Goal: Information Seeking & Learning: Understand process/instructions

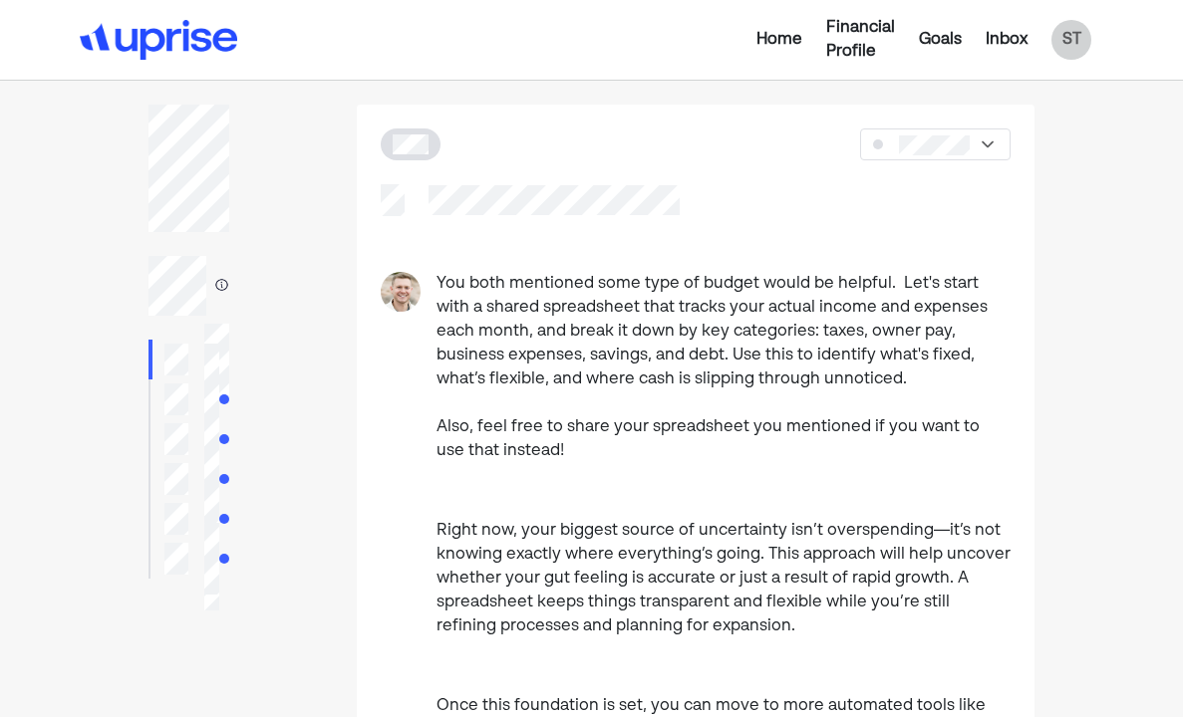
click at [778, 36] on div "Home" at bounding box center [779, 40] width 46 height 24
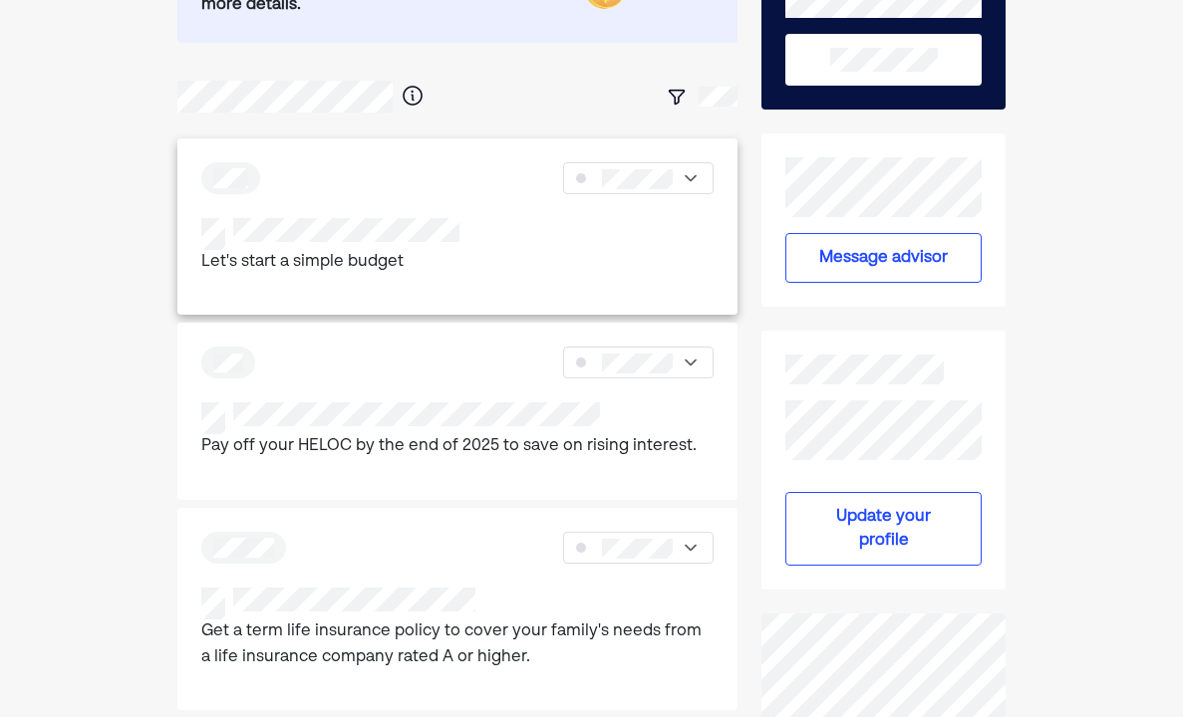
scroll to position [261, 0]
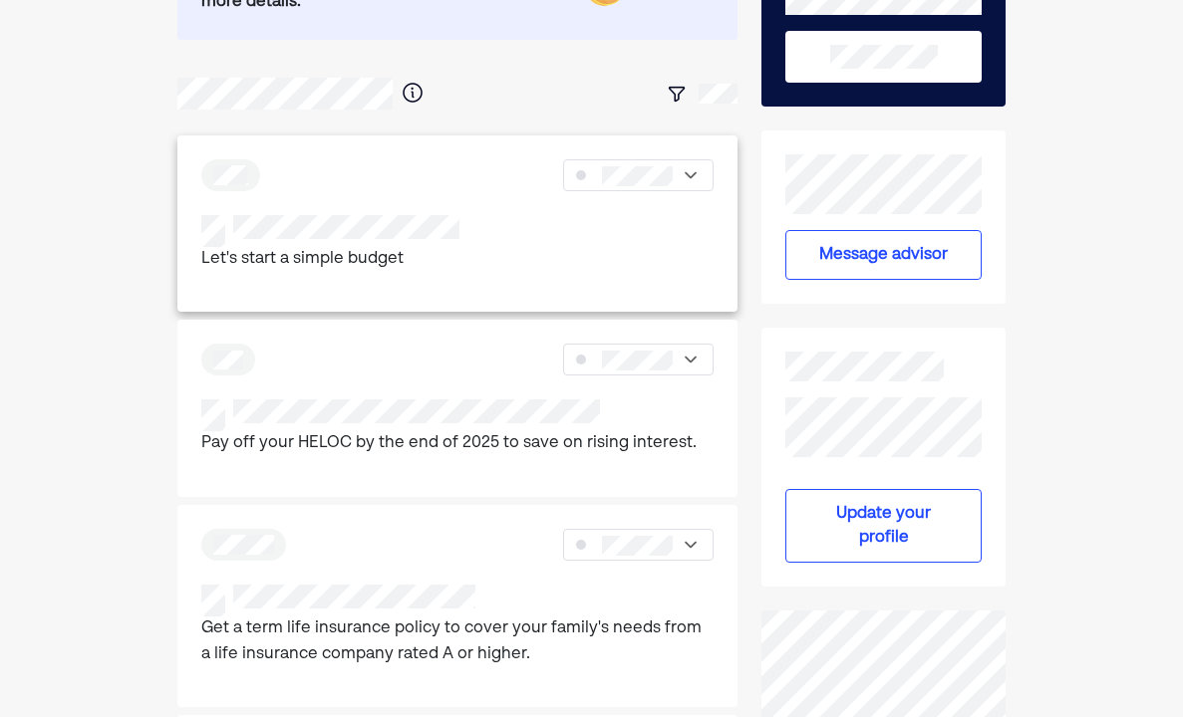
click at [699, 176] on div at bounding box center [637, 175] width 149 height 32
click at [694, 240] on div at bounding box center [654, 241] width 116 height 32
click at [422, 431] on p "Pay off your HELOC by the end of 2025 to save on rising interest." at bounding box center [448, 444] width 495 height 26
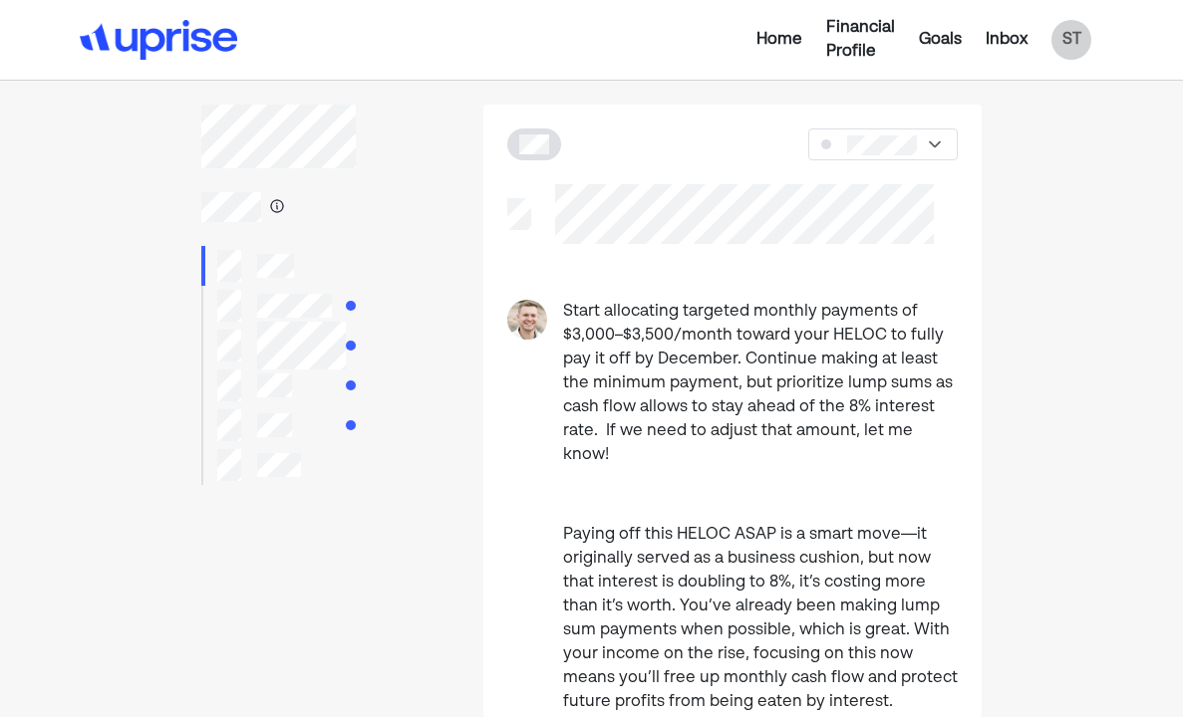
click at [941, 139] on img at bounding box center [935, 144] width 20 height 20
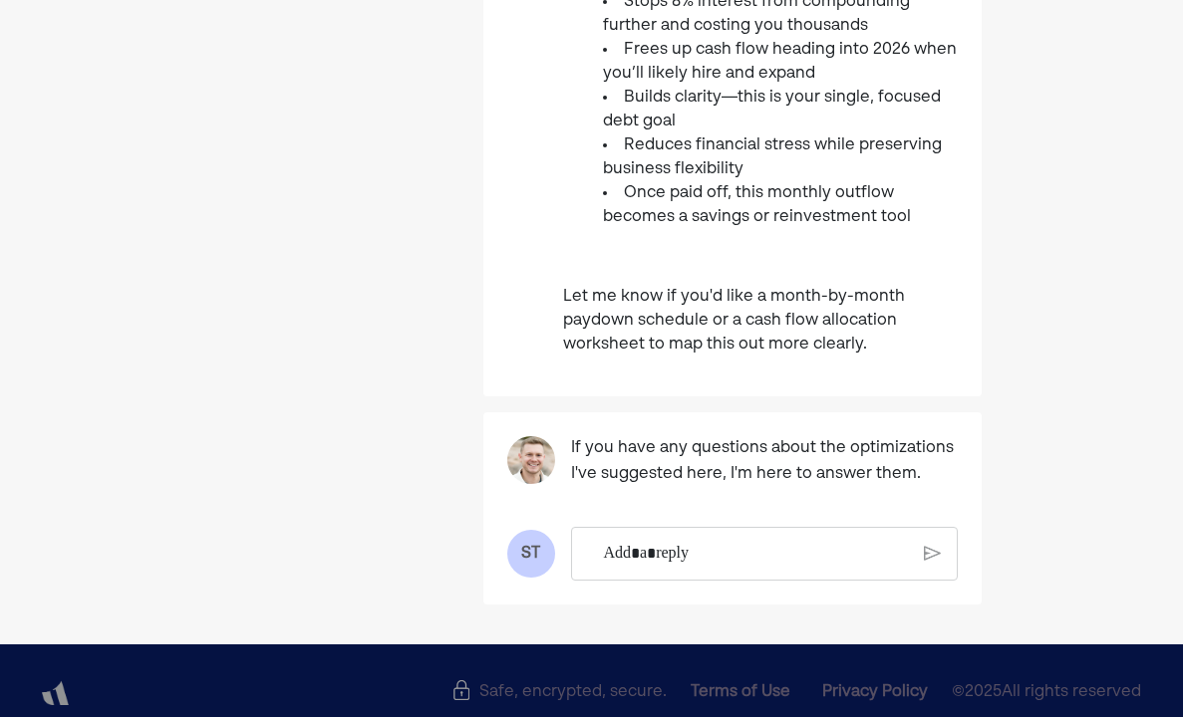
scroll to position [969, 0]
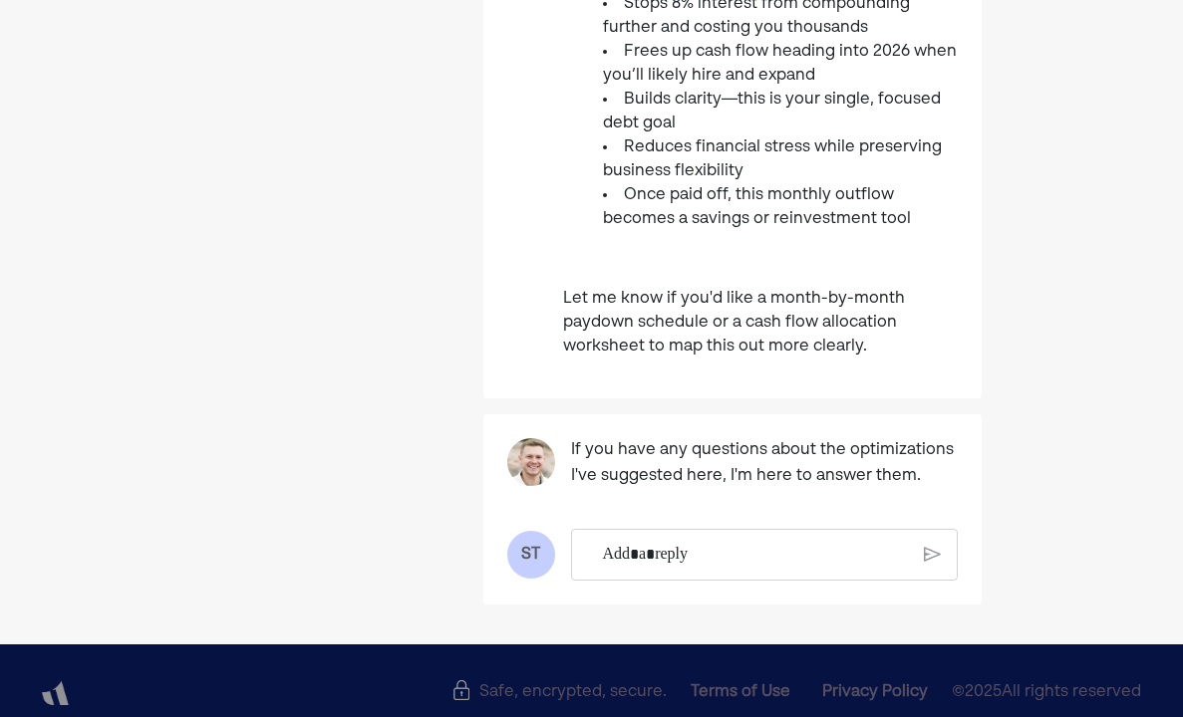
click at [607, 542] on p "Rich Text Editor. Editing area: main" at bounding box center [756, 555] width 307 height 26
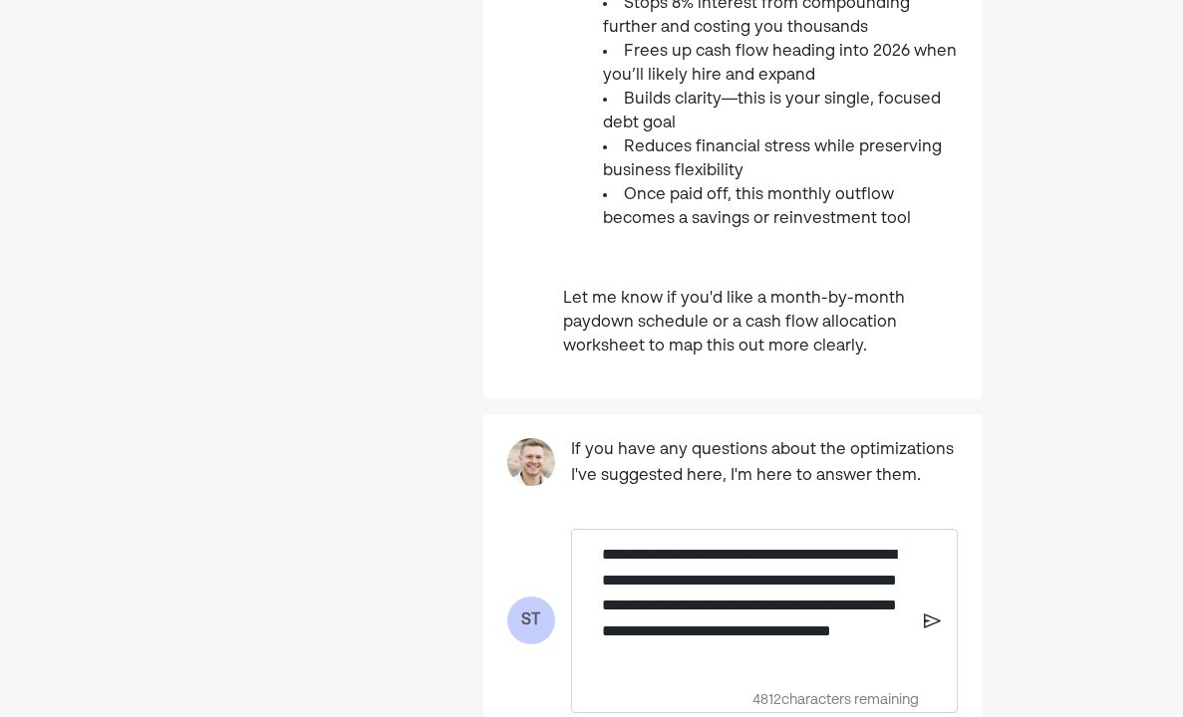
click at [851, 636] on p "**********" at bounding box center [755, 606] width 307 height 128
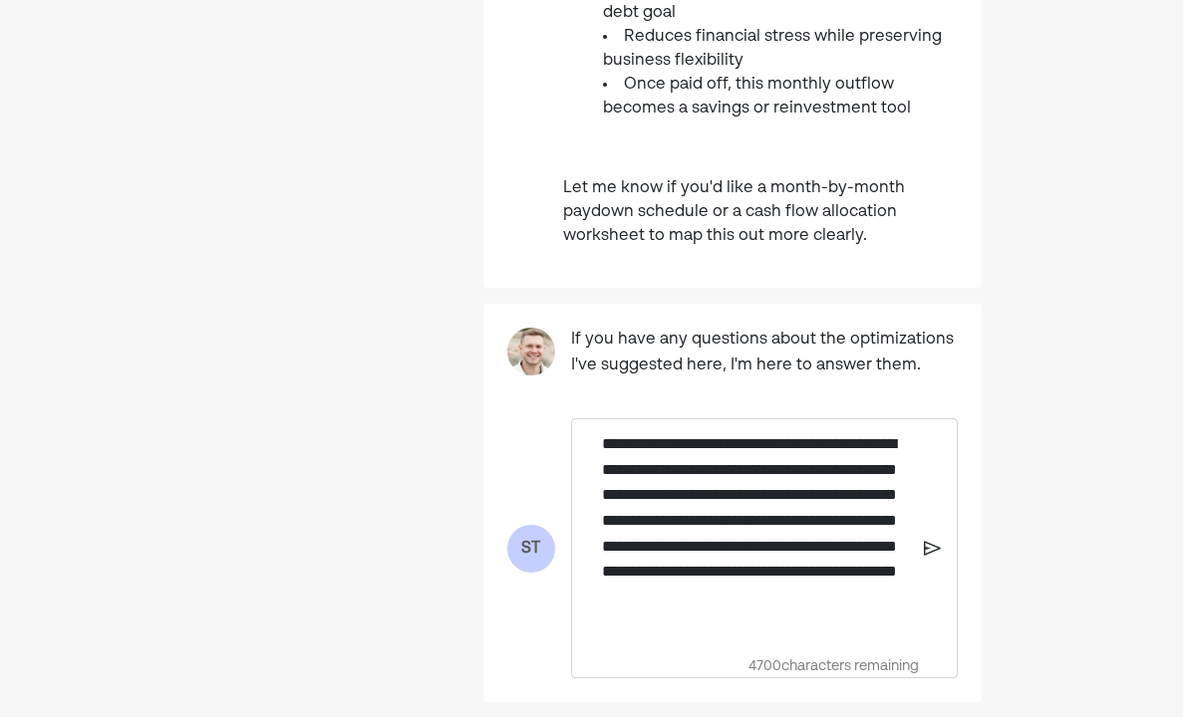
scroll to position [1082, 0]
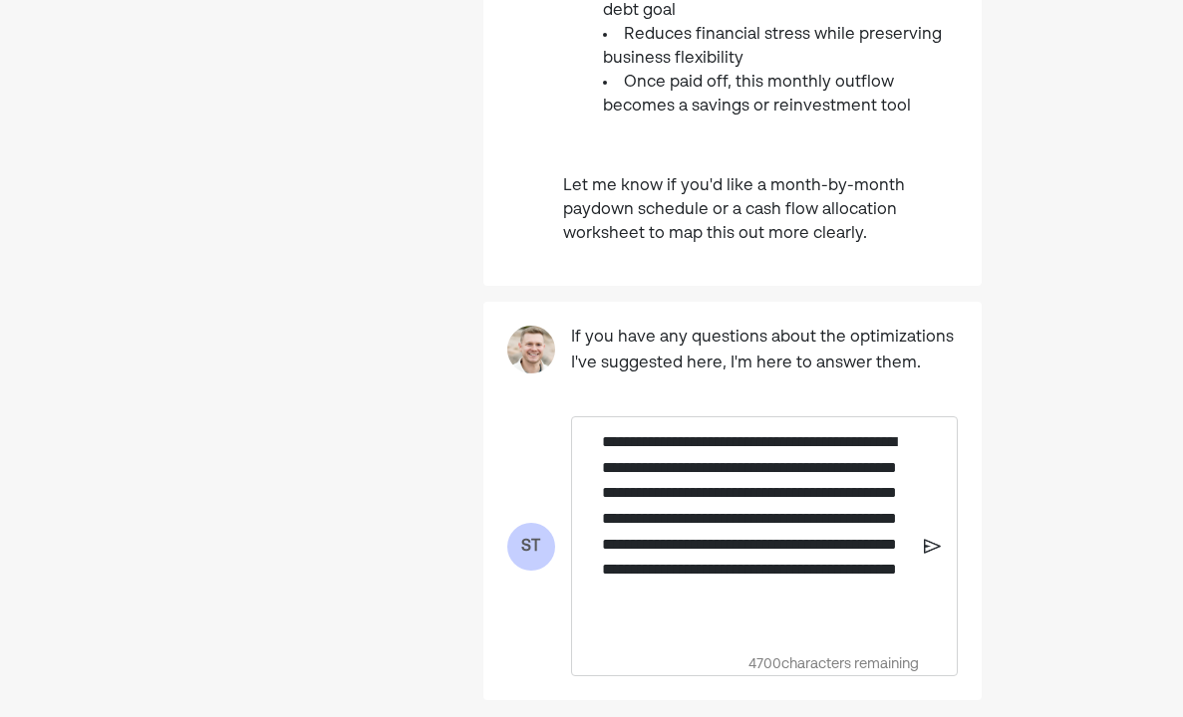
click at [746, 603] on p "**********" at bounding box center [755, 531] width 307 height 204
click at [930, 538] on img at bounding box center [932, 547] width 17 height 18
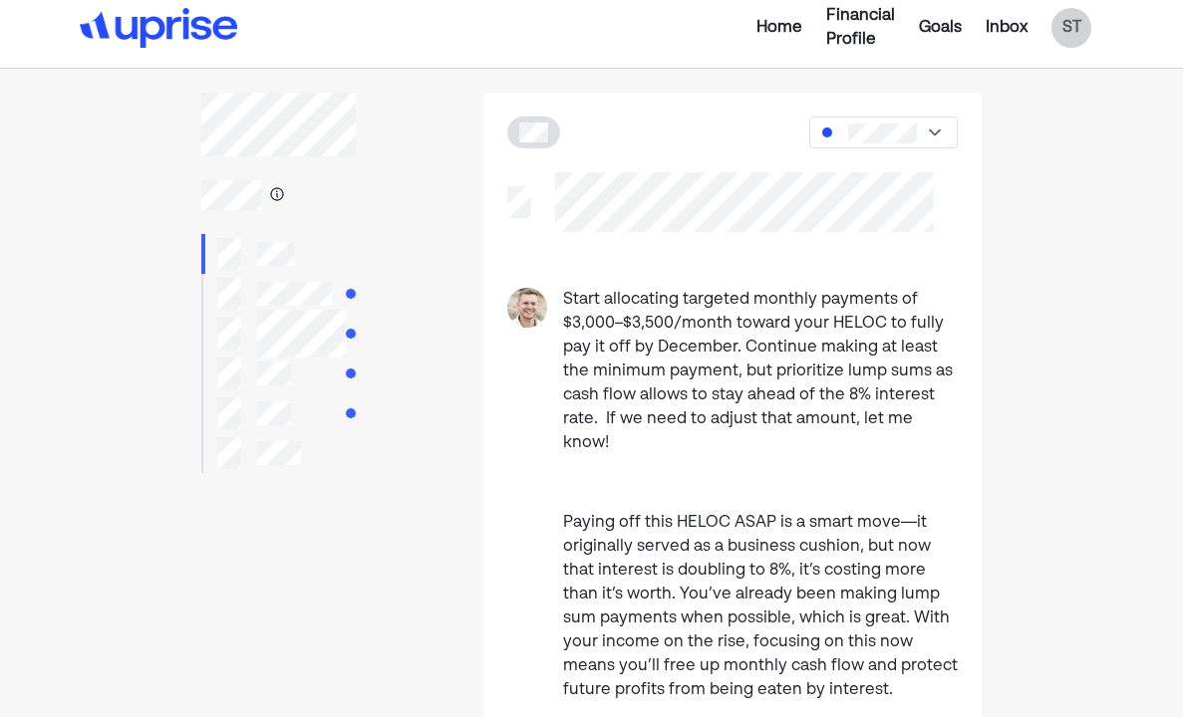
scroll to position [0, 0]
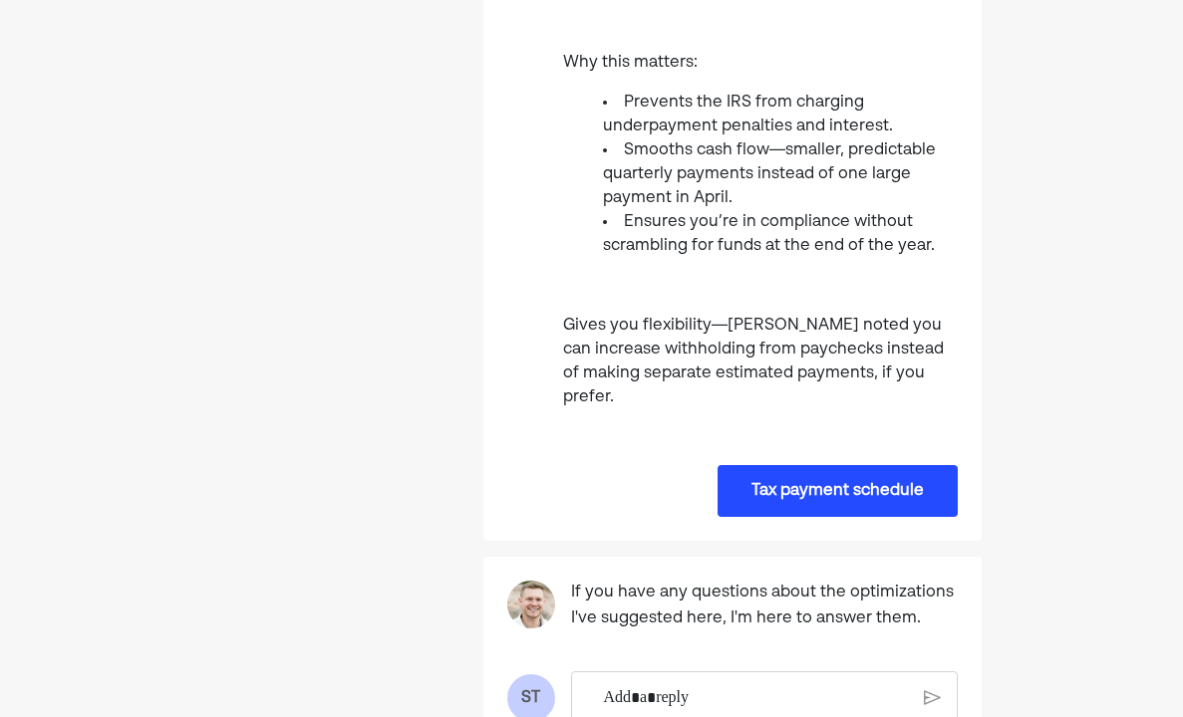
scroll to position [986, 0]
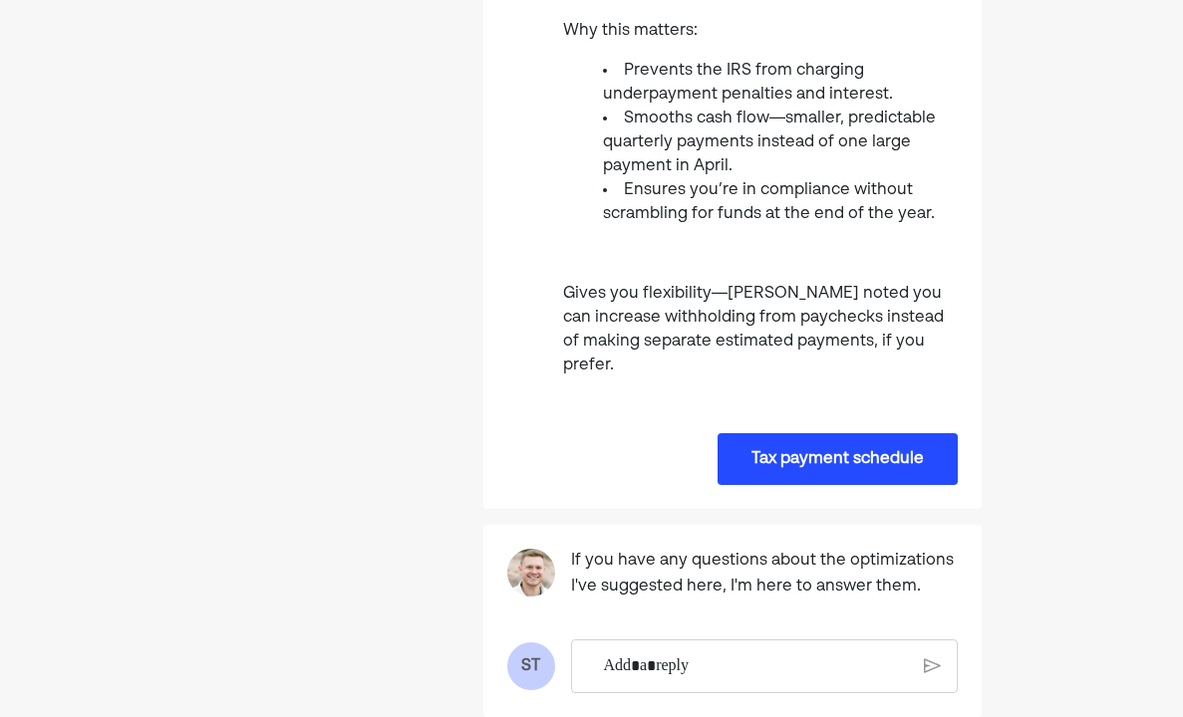
click at [746, 433] on button "Tax payment schedule" at bounding box center [837, 459] width 240 height 52
click at [815, 433] on button "Tax payment schedule" at bounding box center [837, 459] width 240 height 52
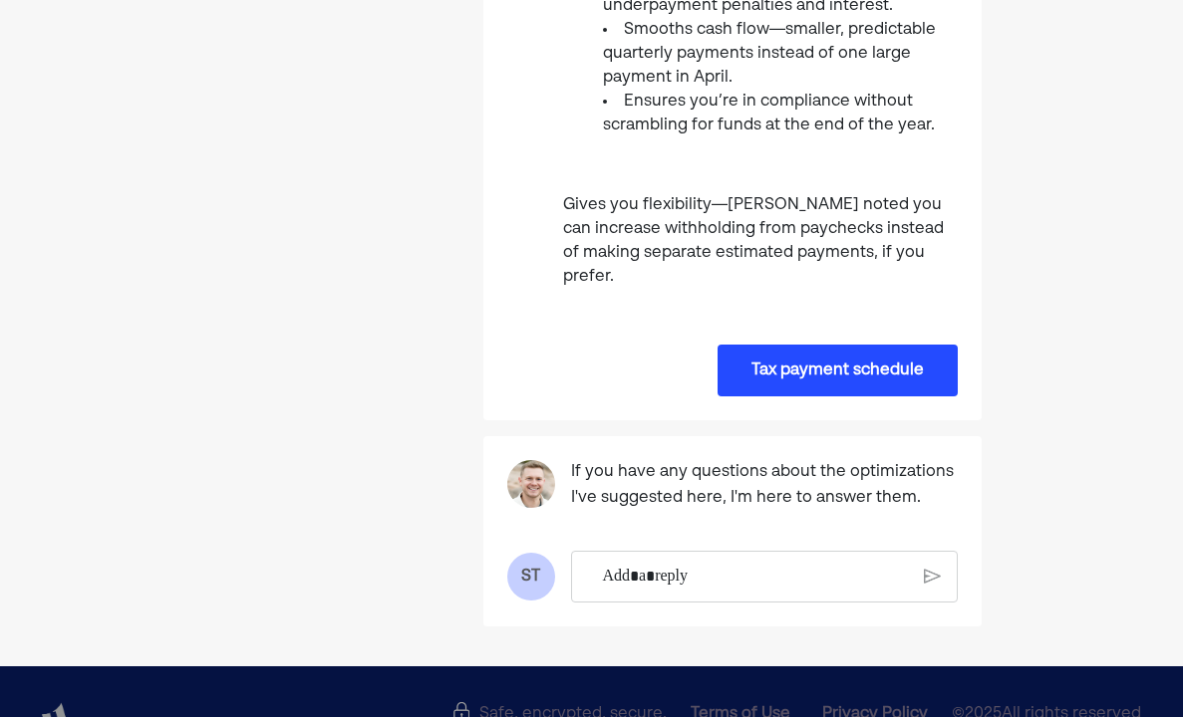
scroll to position [1073, 0]
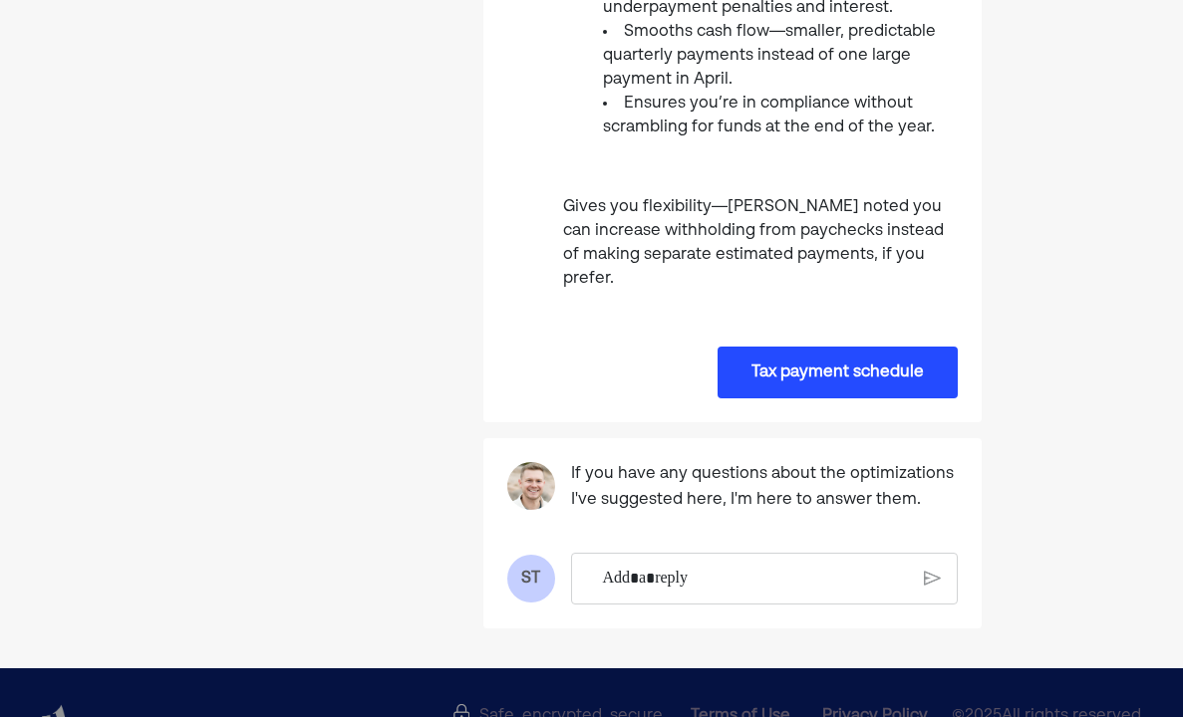
click at [595, 554] on div "Rich Text Editor. Editing area: main" at bounding box center [756, 579] width 326 height 50
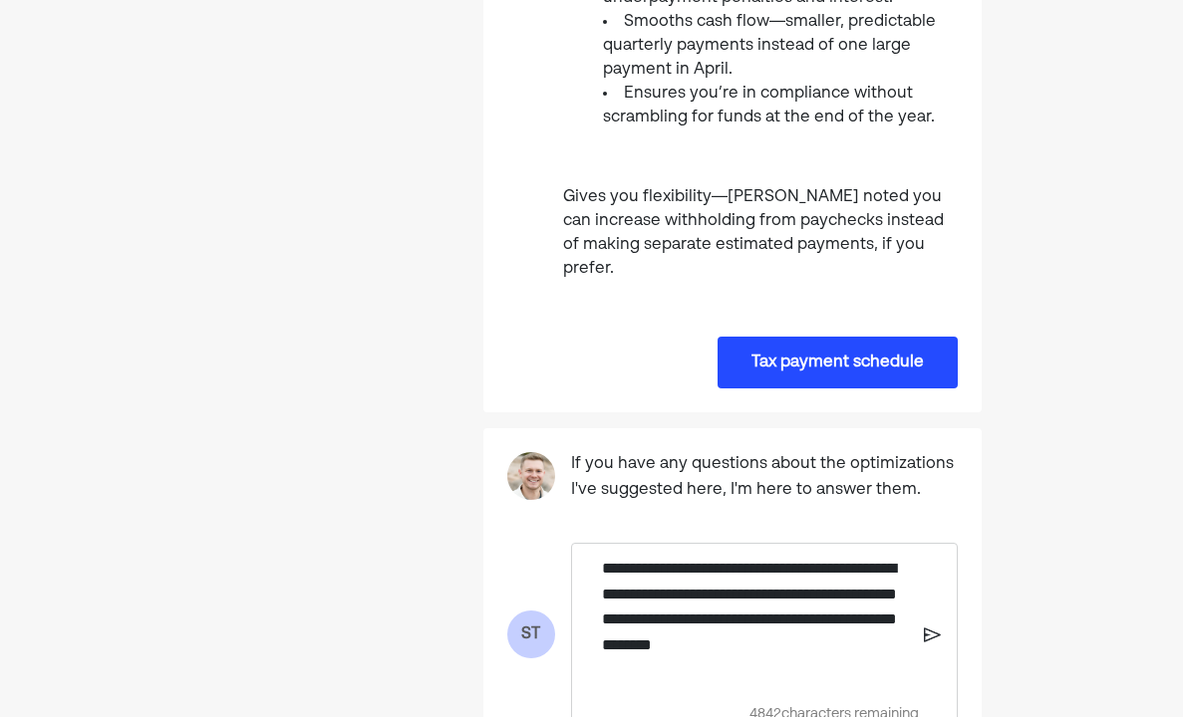
scroll to position [1091, 0]
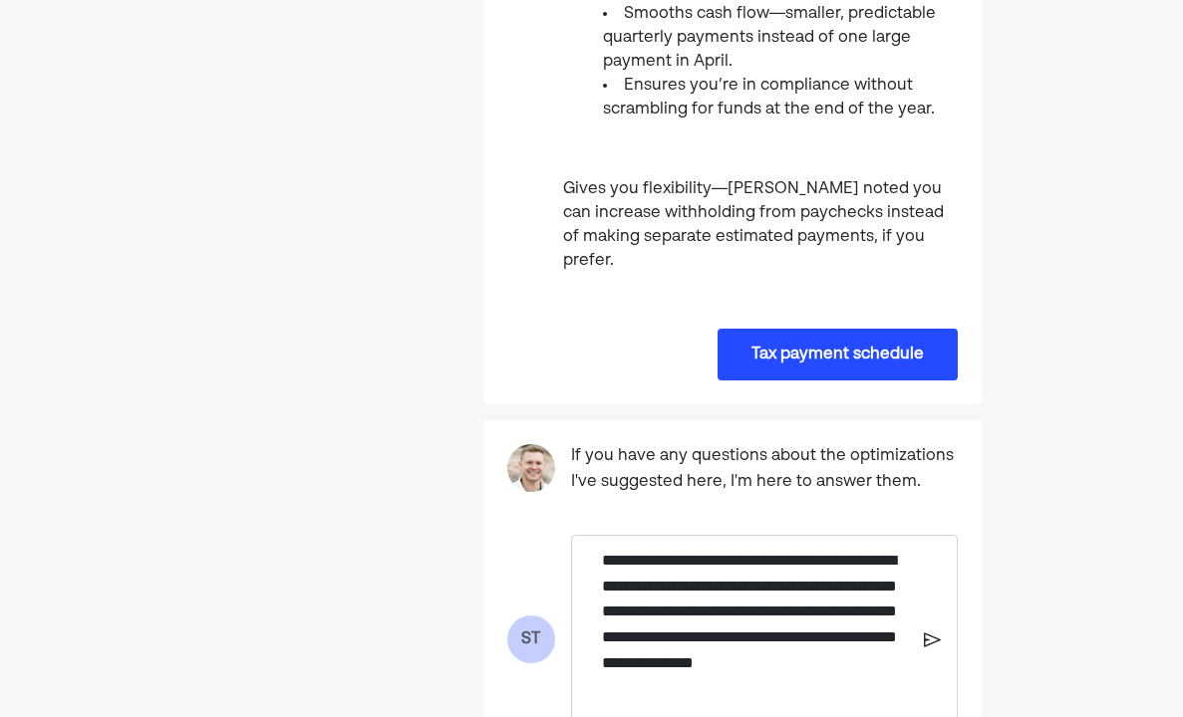
click at [933, 631] on img at bounding box center [932, 640] width 17 height 18
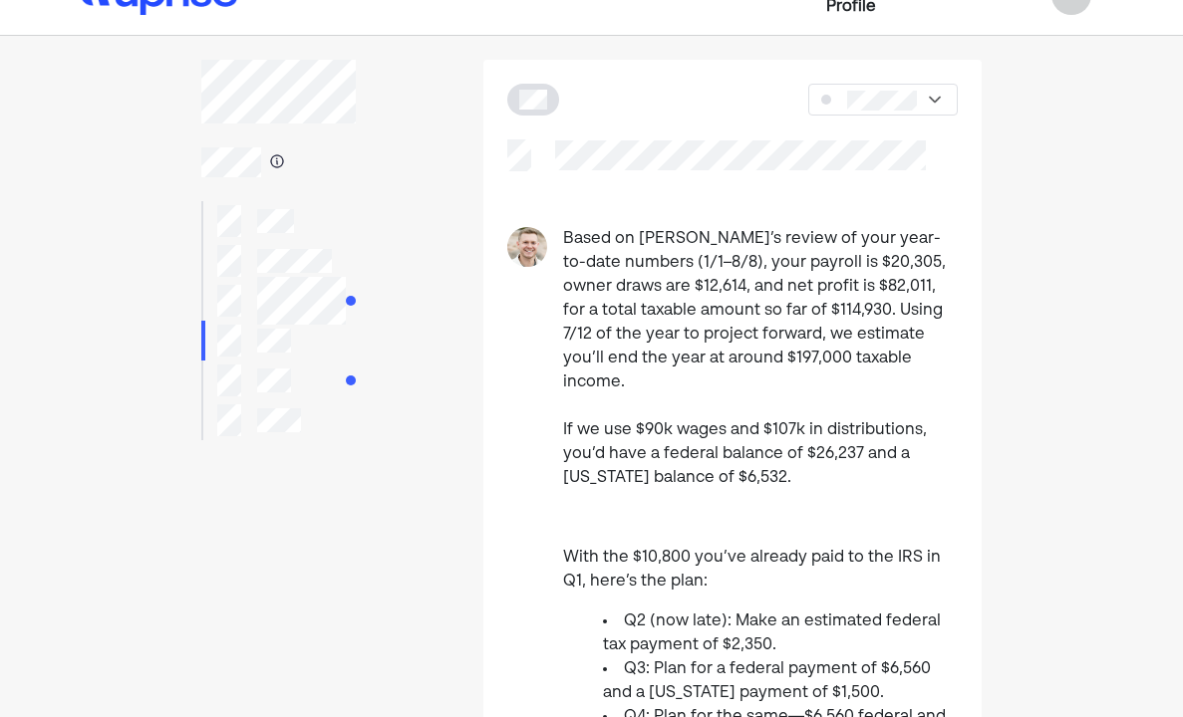
scroll to position [0, 0]
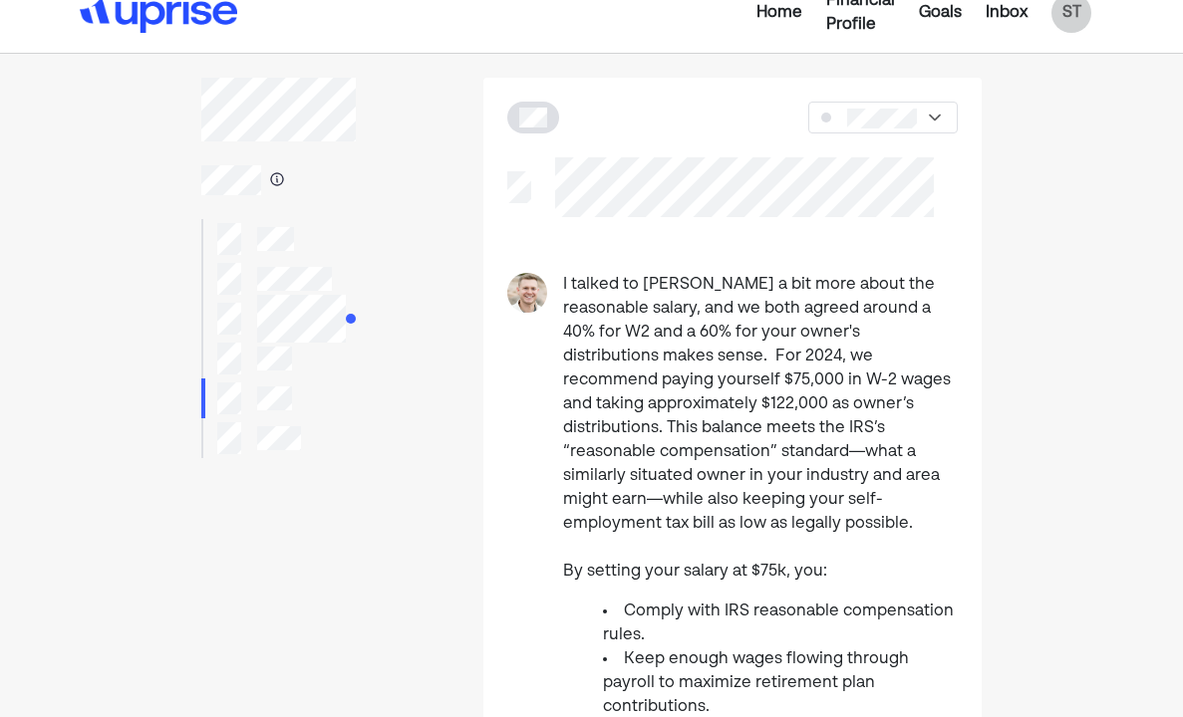
scroll to position [21, 0]
